Goal: Check status: Check status

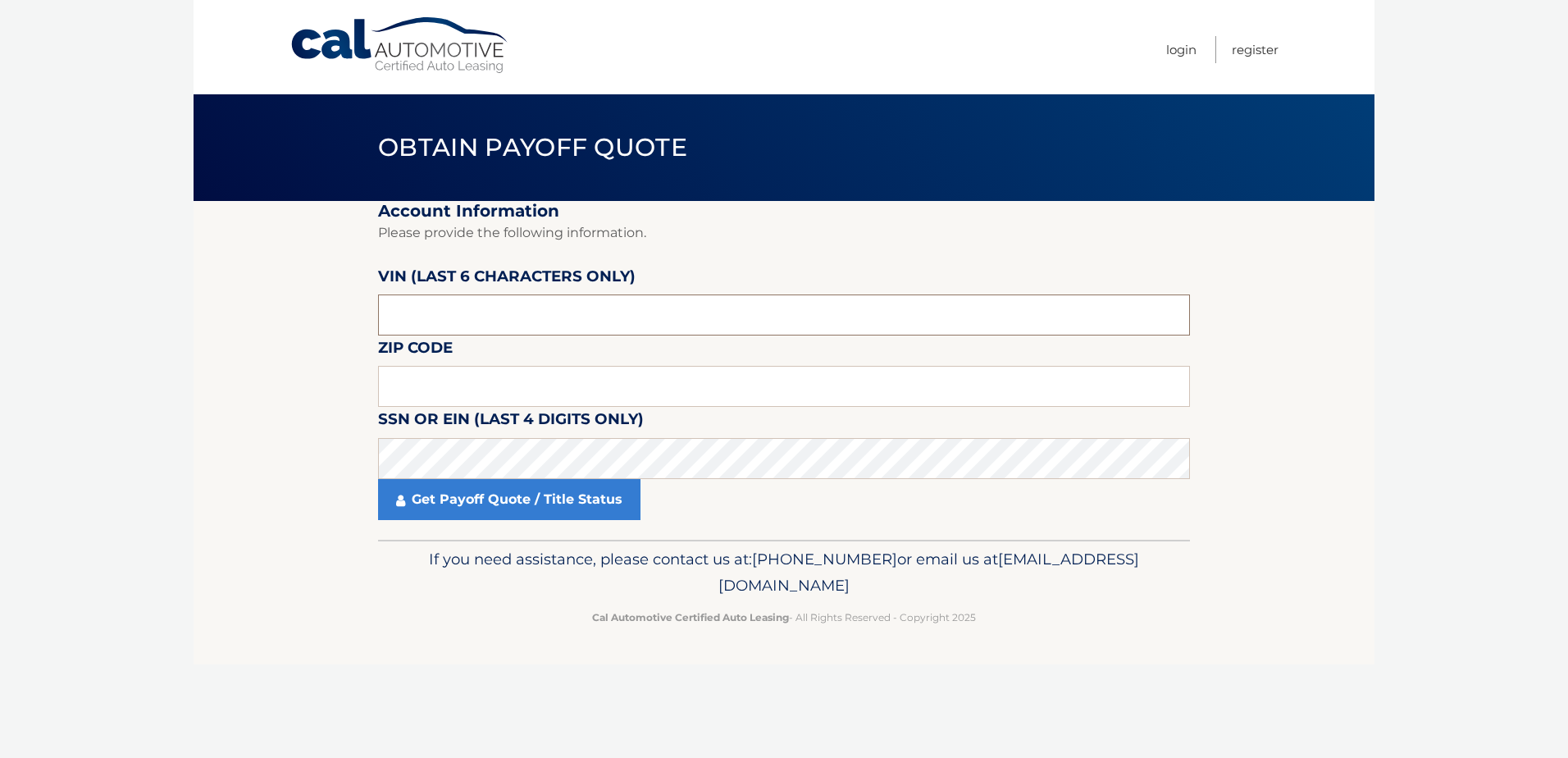
click at [424, 307] on input "text" at bounding box center [784, 314] width 812 height 41
type input "192111"
click at [762, 390] on input "text" at bounding box center [784, 386] width 812 height 41
click at [667, 377] on input "text" at bounding box center [784, 386] width 812 height 41
type input "18901"
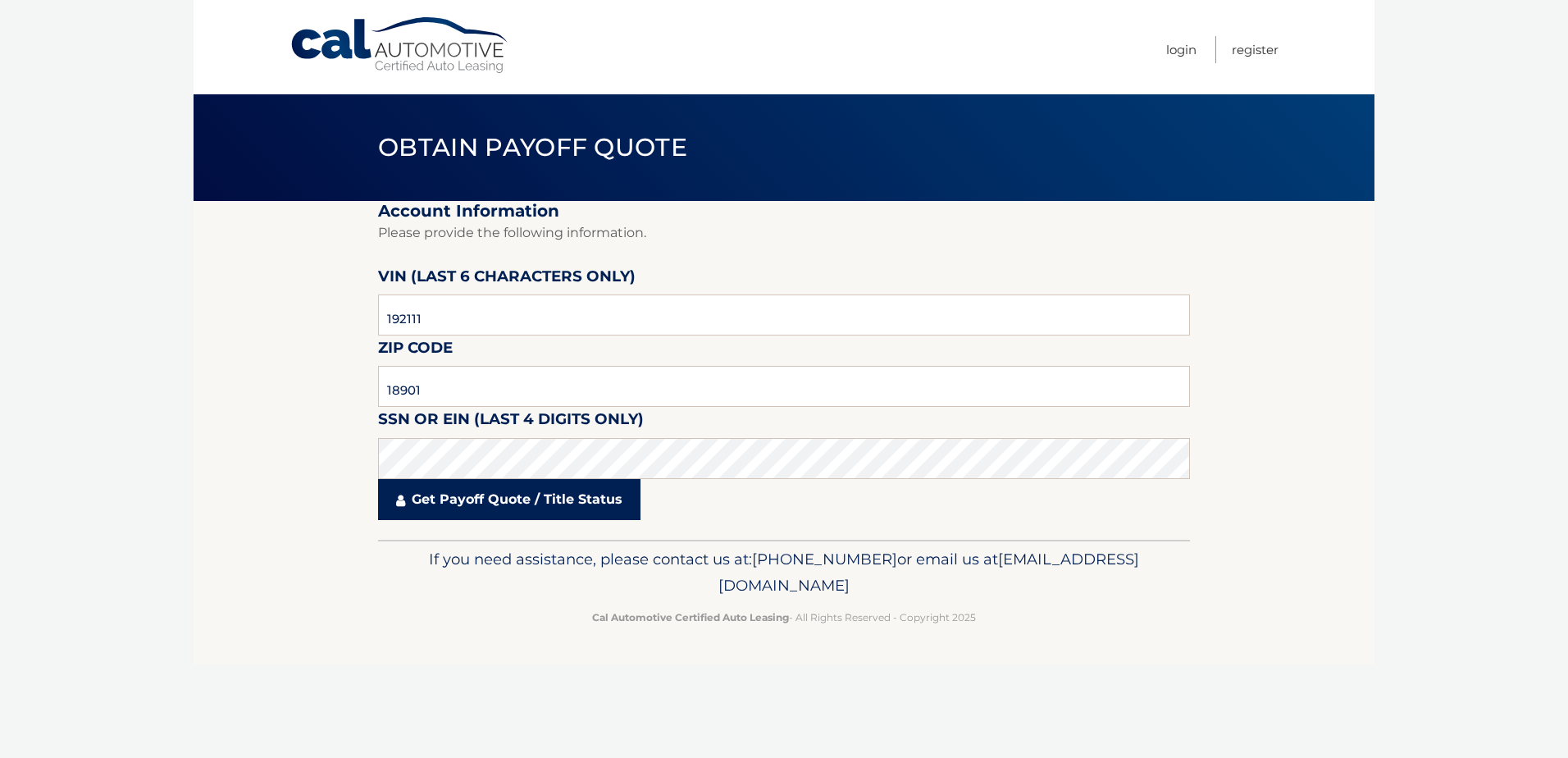
click at [550, 505] on link "Get Payoff Quote / Title Status" at bounding box center [509, 499] width 262 height 41
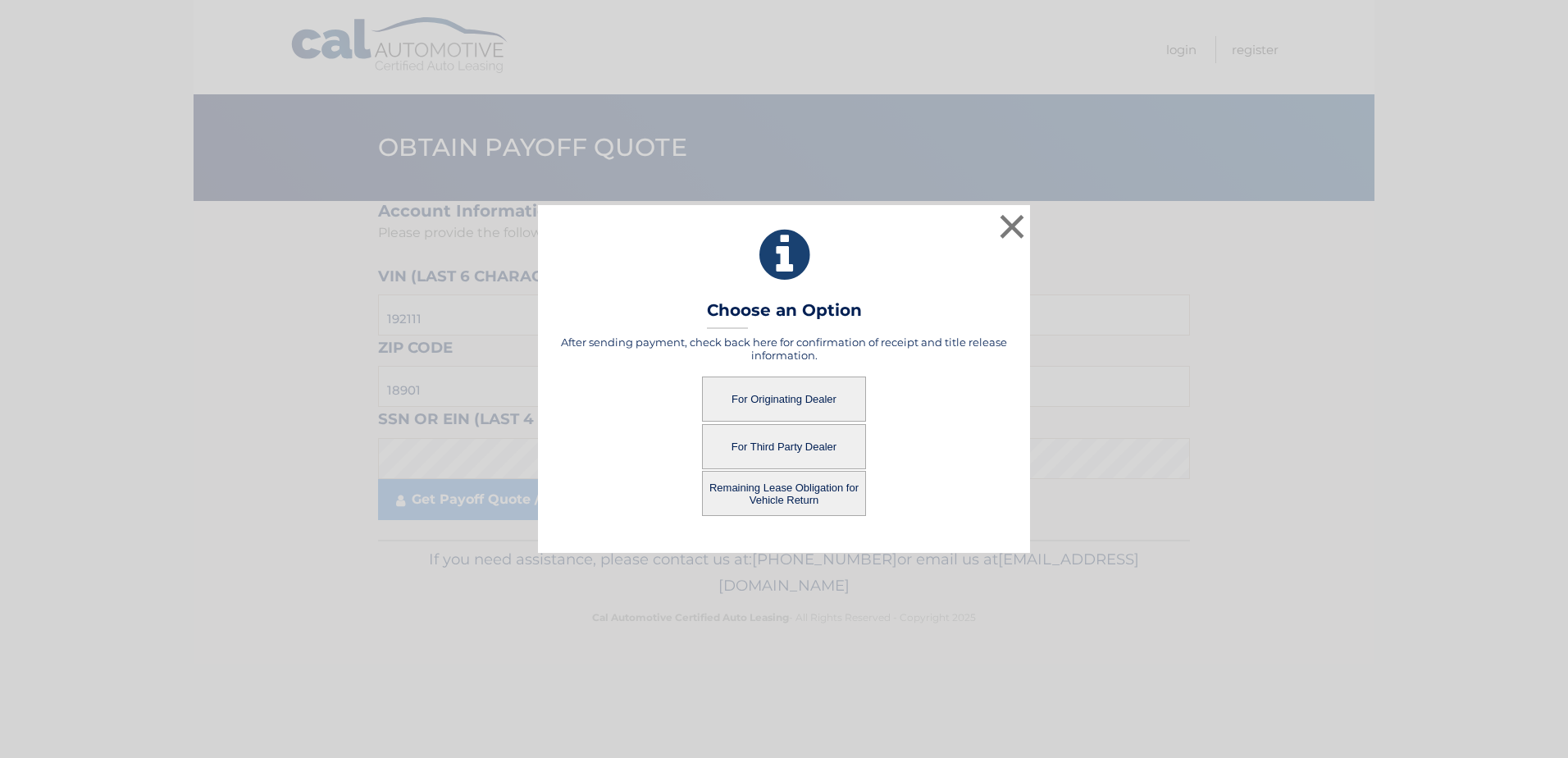
click at [801, 404] on button "For Originating Dealer" at bounding box center [784, 399] width 164 height 46
click at [808, 395] on button "For Originating Dealer" at bounding box center [784, 399] width 164 height 46
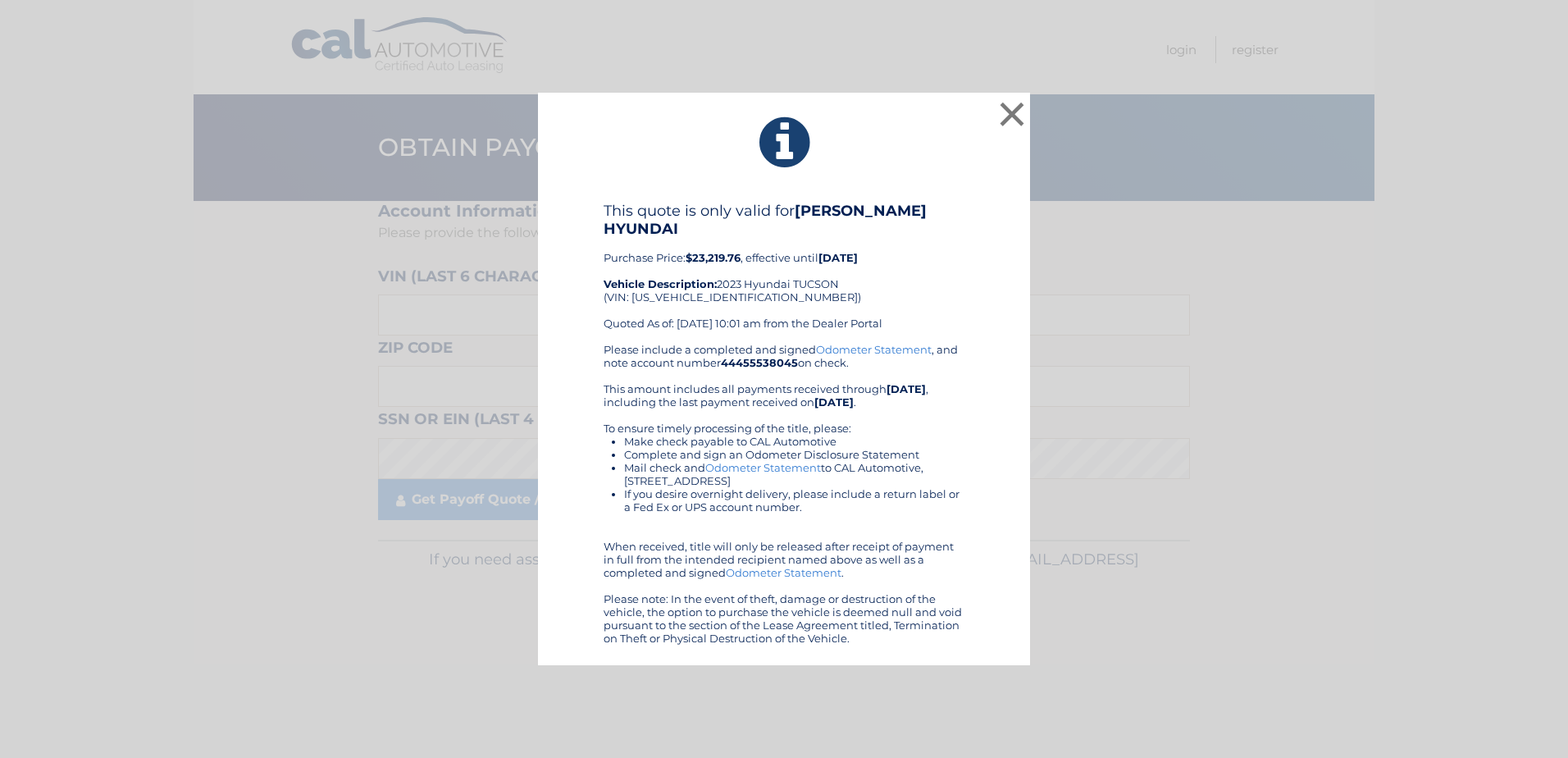
drag, startPoint x: 1020, startPoint y: 638, endPoint x: 545, endPoint y: 67, distance: 742.7
click at [545, 67] on div "× This quote is only valid for [PERSON_NAME] HYUNDAI Purchase Price: $23,219.76…" at bounding box center [784, 379] width 1568 height 758
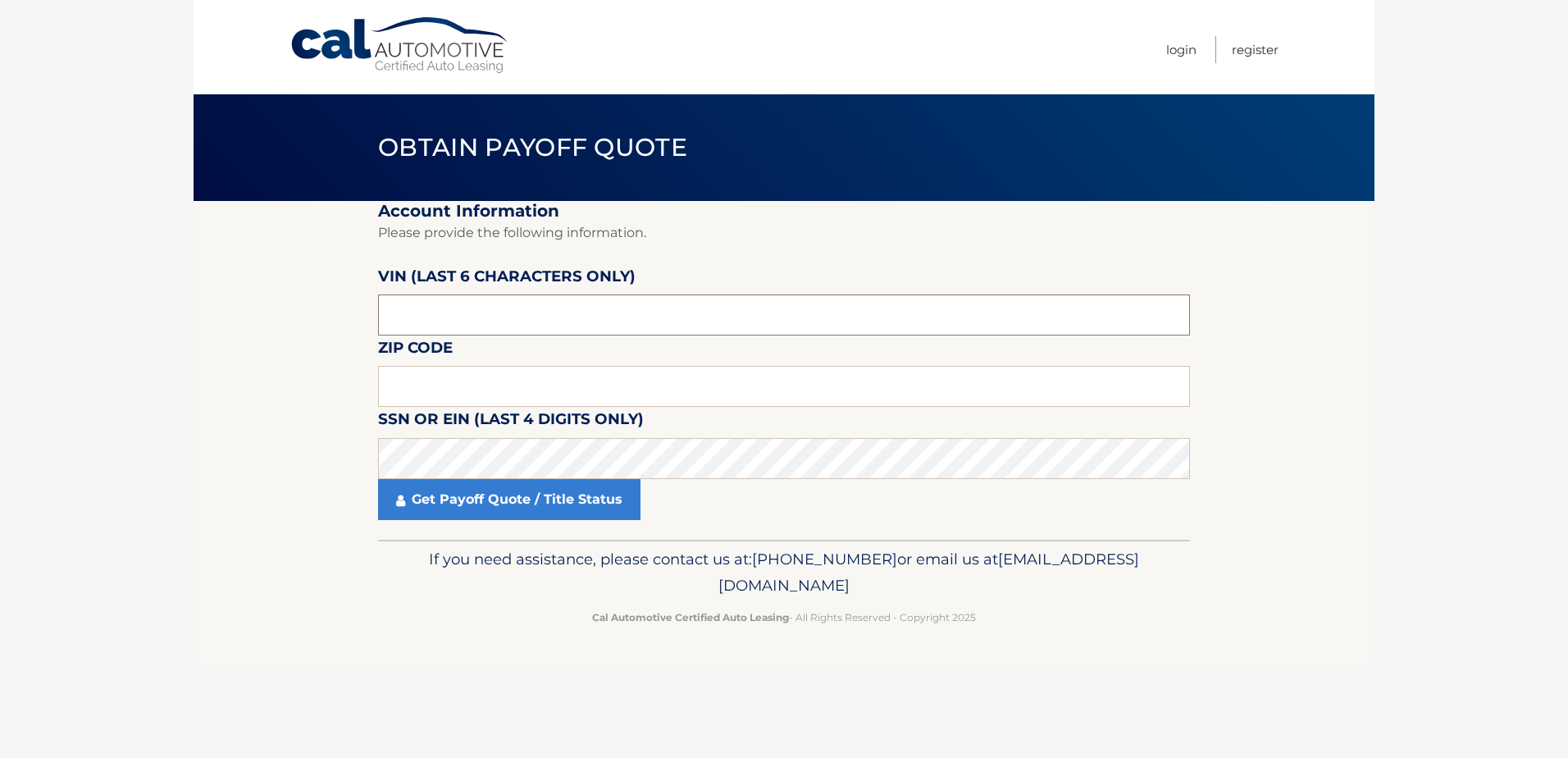
click at [677, 316] on input "text" at bounding box center [784, 314] width 812 height 41
type input "192111"
click at [667, 375] on input "text" at bounding box center [784, 386] width 812 height 41
click at [863, 392] on input "text" at bounding box center [784, 386] width 812 height 41
type input "18901"
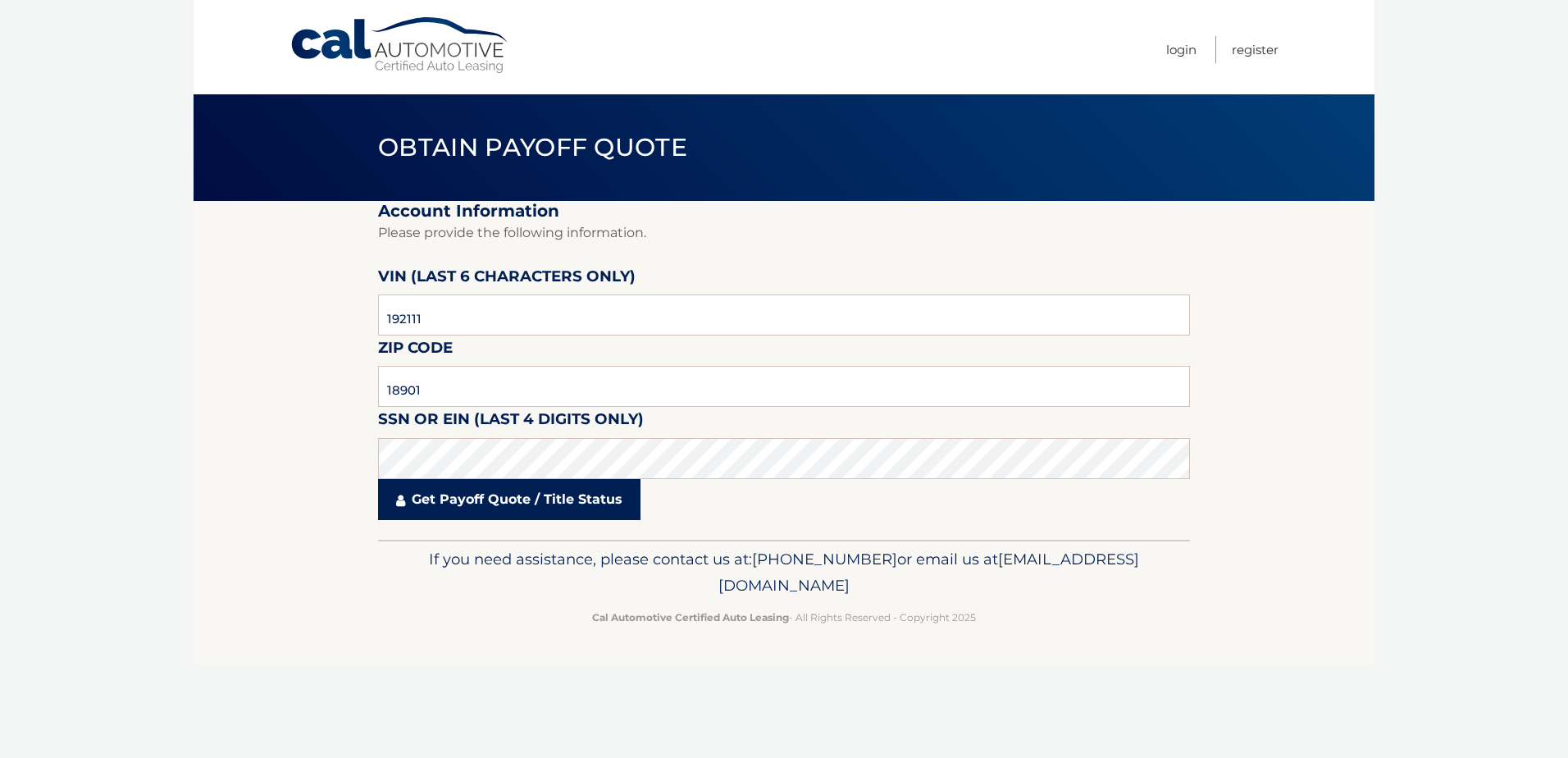
click at [579, 497] on link "Get Payoff Quote / Title Status" at bounding box center [509, 499] width 262 height 41
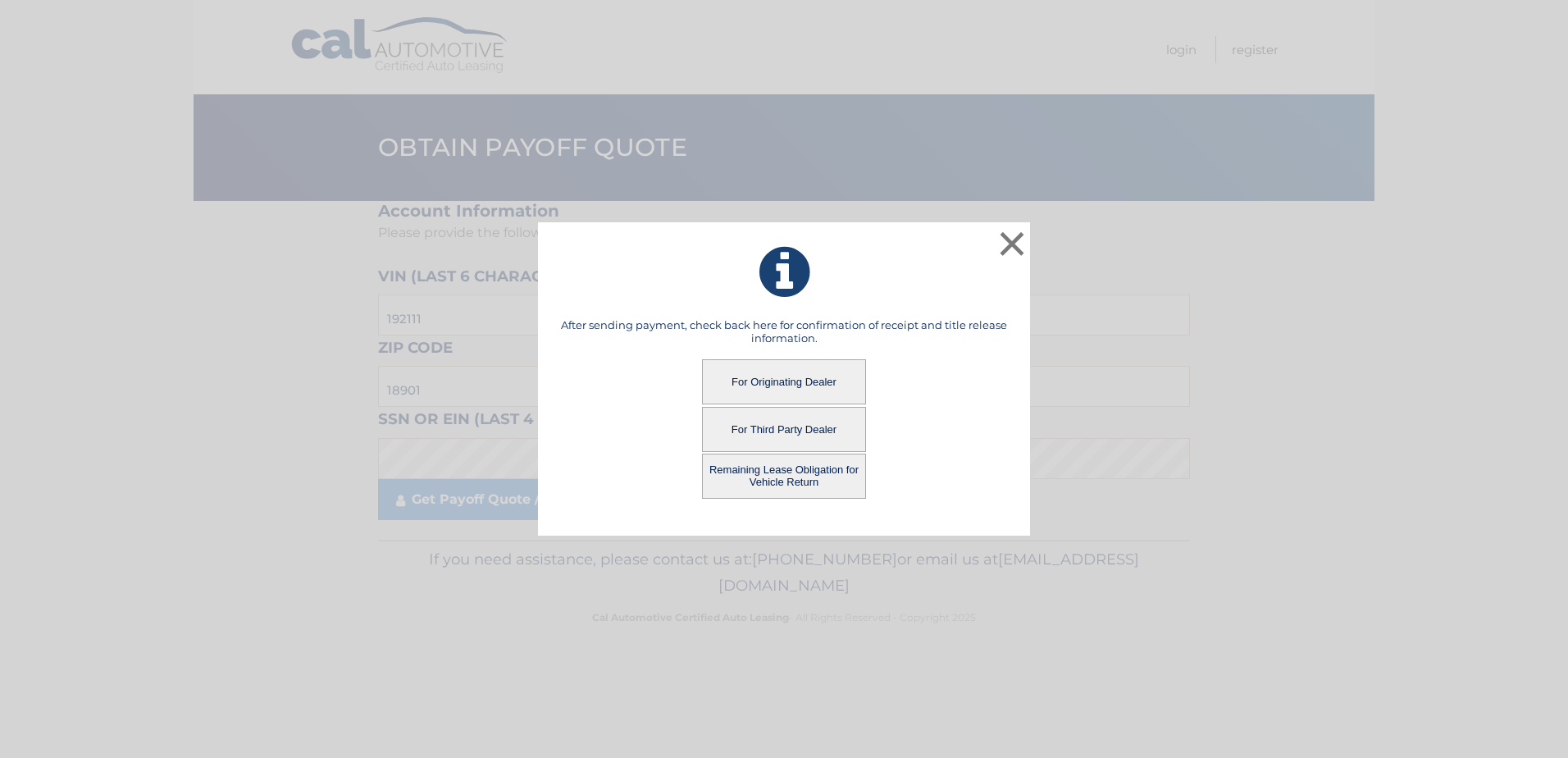
click at [778, 375] on button "For Originating Dealer" at bounding box center [784, 382] width 164 height 46
click at [822, 377] on button "For Originating Dealer" at bounding box center [784, 382] width 164 height 46
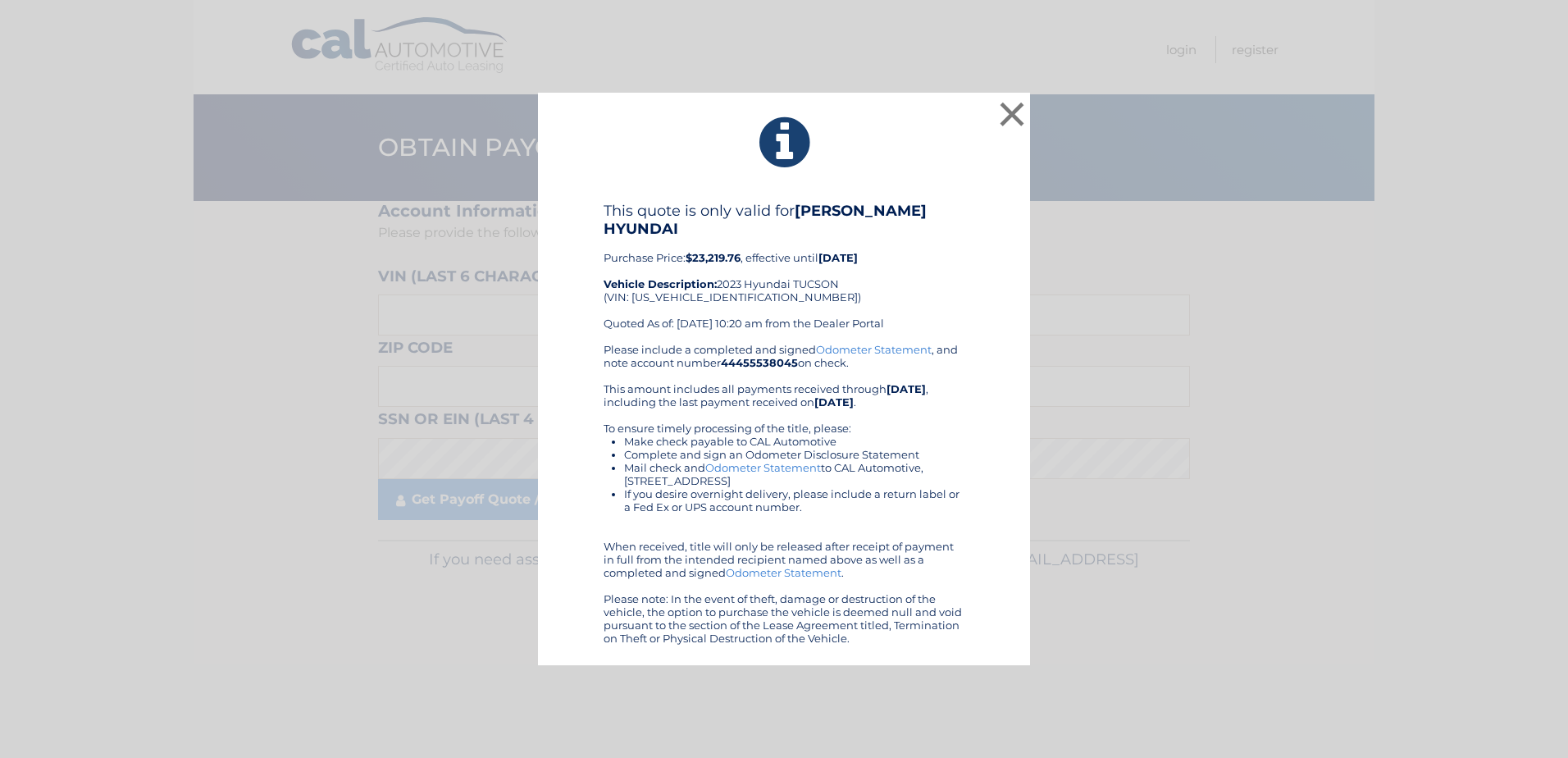
drag, startPoint x: 996, startPoint y: 638, endPoint x: 620, endPoint y: 113, distance: 645.8
click at [620, 113] on div "× This quote is only valid for FRED BEANS HYUNDAI Purchase Price: $23,219.76 , …" at bounding box center [783, 379] width 492 height 572
click at [976, 265] on div "This quote is only valid for FRED BEANS HYUNDAI Purchase Price: $23,219.76 , ef…" at bounding box center [784, 423] width 451 height 442
click at [1012, 112] on button "×" at bounding box center [1012, 114] width 33 height 33
